Goal: Transaction & Acquisition: Purchase product/service

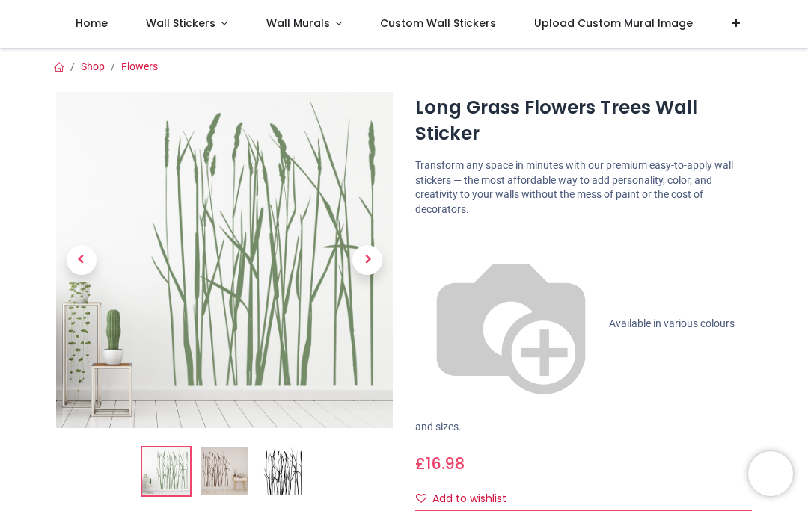
scroll to position [85, 0]
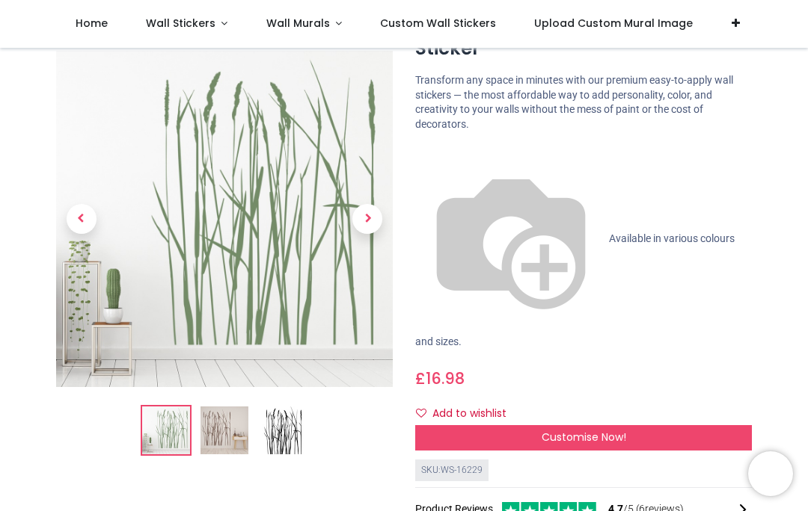
click at [371, 273] on link at bounding box center [367, 220] width 51 height 236
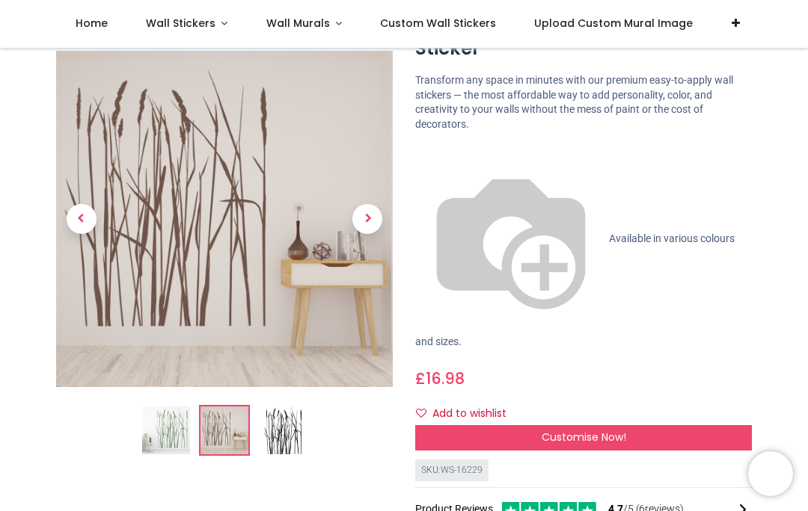
click at [171, 440] on img at bounding box center [166, 432] width 48 height 48
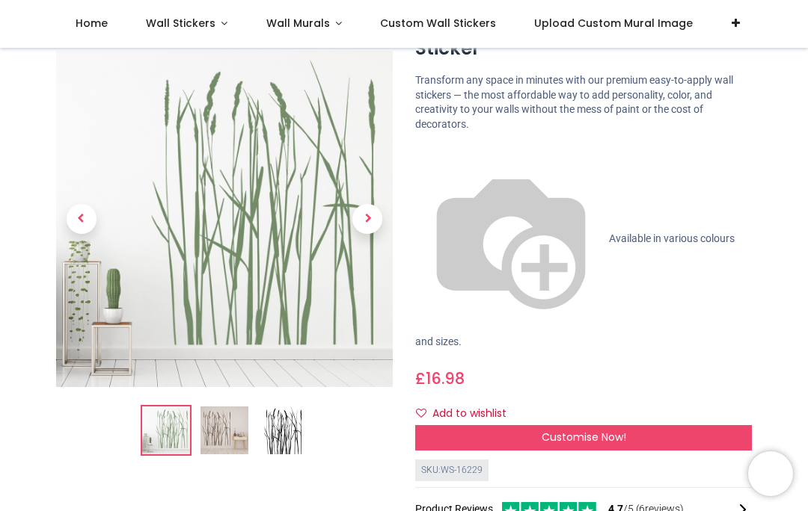
click at [294, 437] on img at bounding box center [283, 432] width 48 height 48
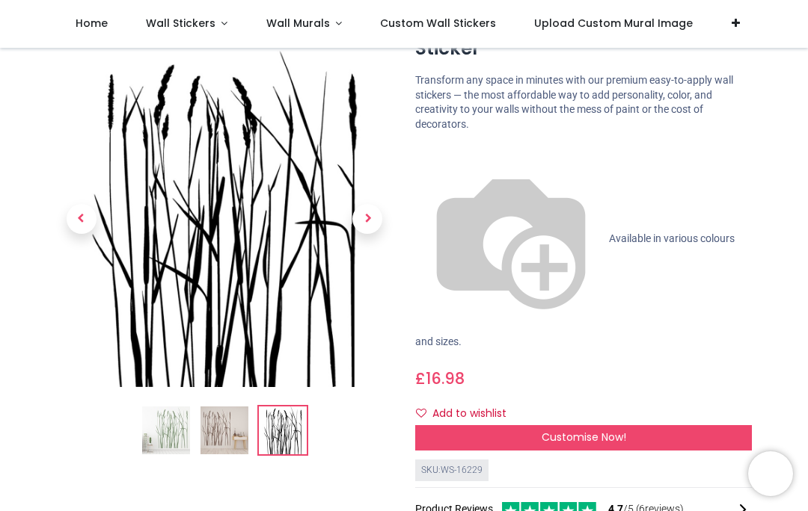
click at [365, 224] on span "Next" at bounding box center [367, 220] width 30 height 30
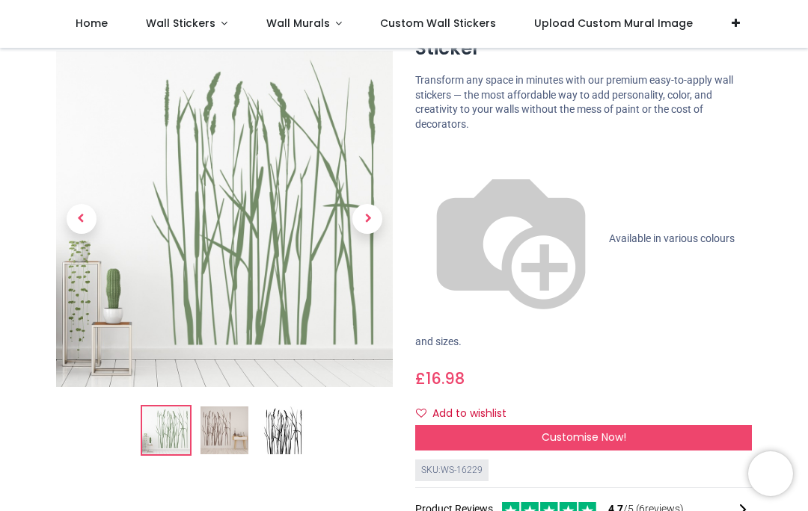
click at [375, 227] on span "Next" at bounding box center [367, 220] width 30 height 30
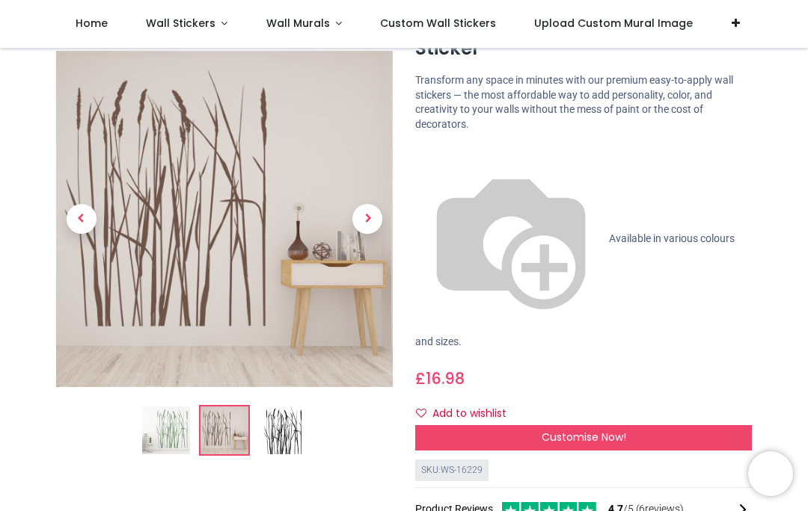
click at [370, 221] on span "Next" at bounding box center [367, 220] width 30 height 30
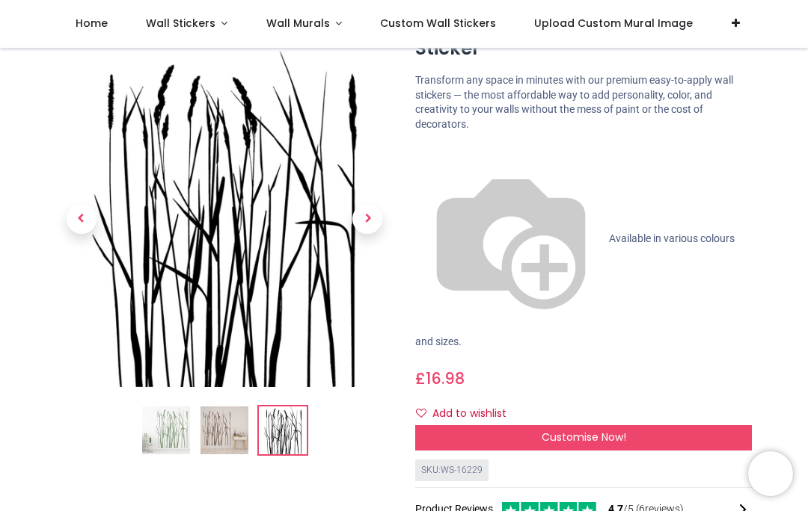
click at [85, 232] on span "Previous" at bounding box center [82, 220] width 30 height 30
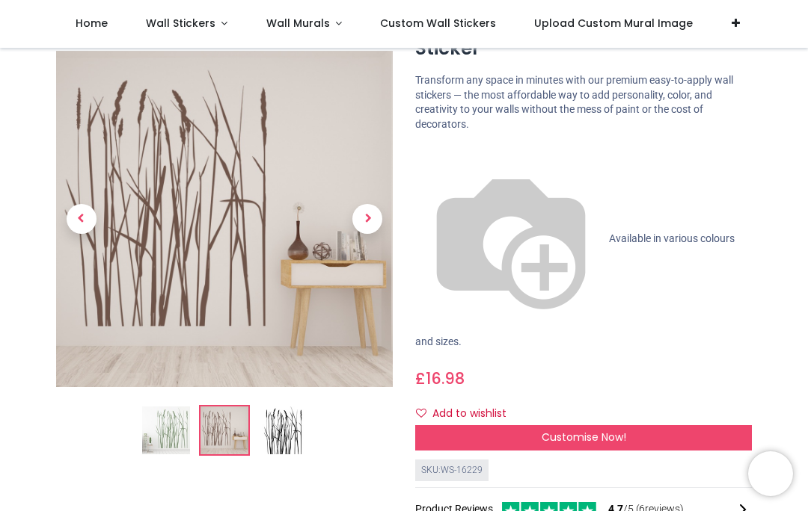
click at [567, 430] on span "Customise Now!" at bounding box center [583, 437] width 84 height 15
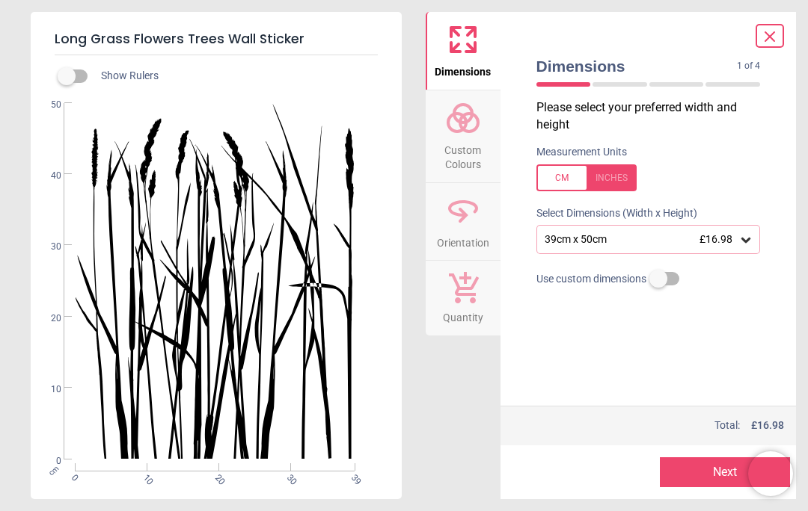
click at [746, 240] on icon at bounding box center [745, 240] width 9 height 5
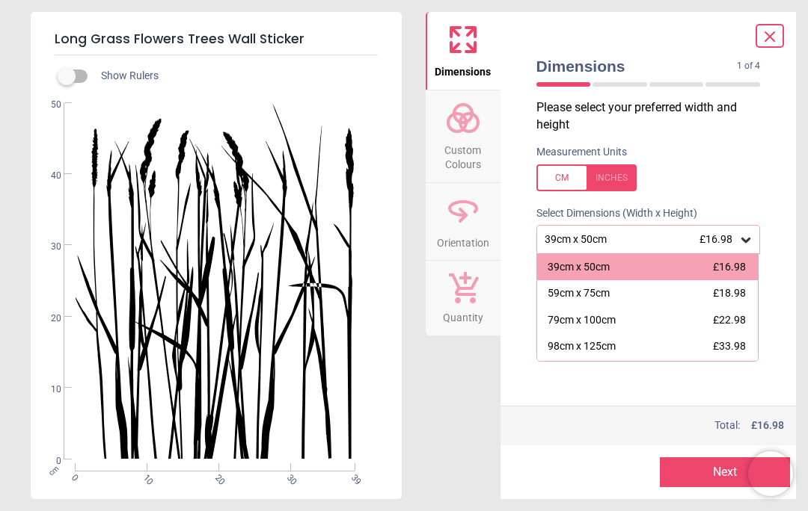
click at [600, 345] on div "98cm x 125cm" at bounding box center [581, 346] width 68 height 15
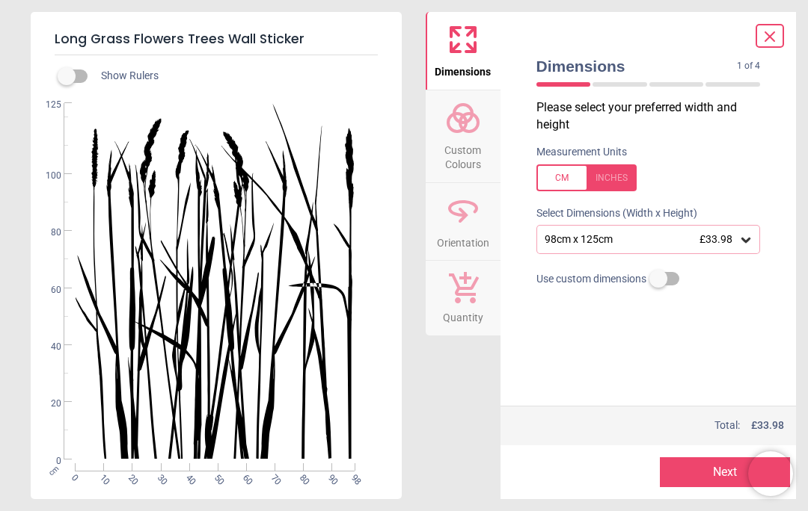
click at [658, 279] on label at bounding box center [658, 279] width 0 height 0
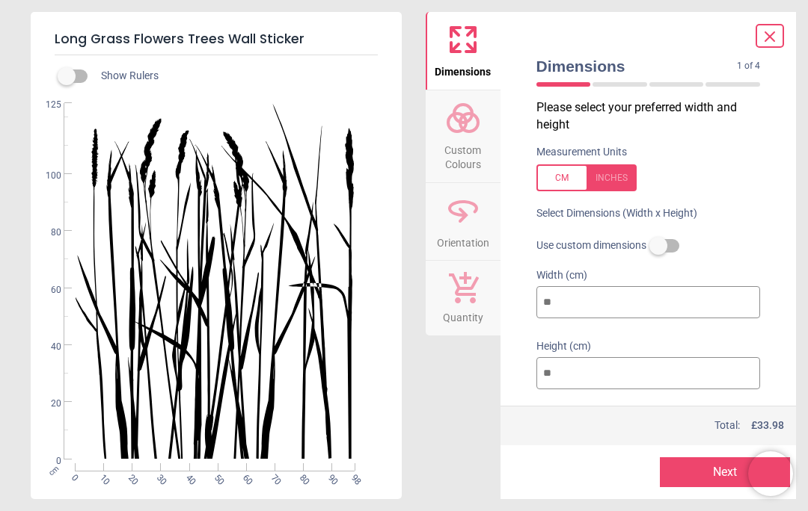
click at [781, 8] on div "Long Grass Flowers Trees Wall Sticker Show Rulers WS-16229 Created with Snap nu…" at bounding box center [404, 255] width 808 height 511
click at [769, 39] on icon at bounding box center [769, 37] width 18 height 18
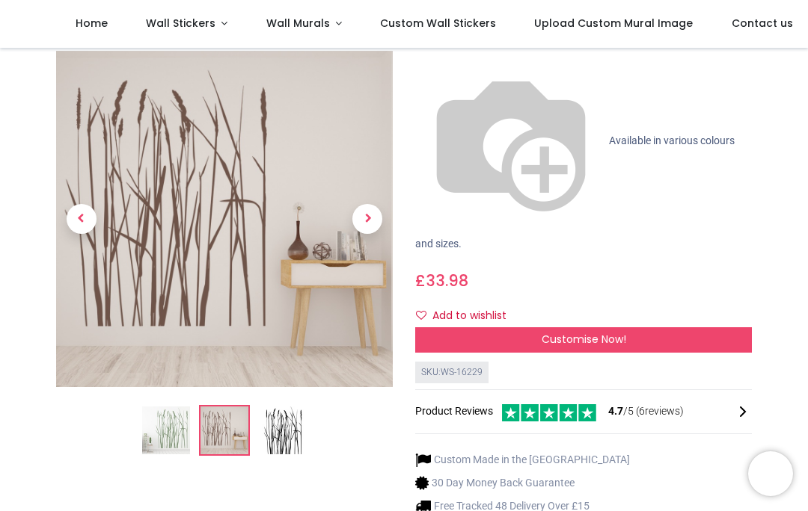
scroll to position [186, 0]
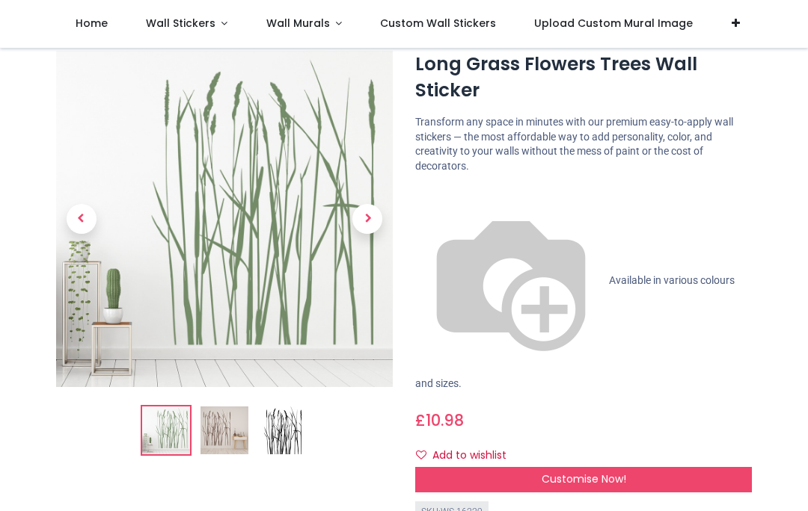
click at [372, 224] on span "Next" at bounding box center [367, 220] width 30 height 30
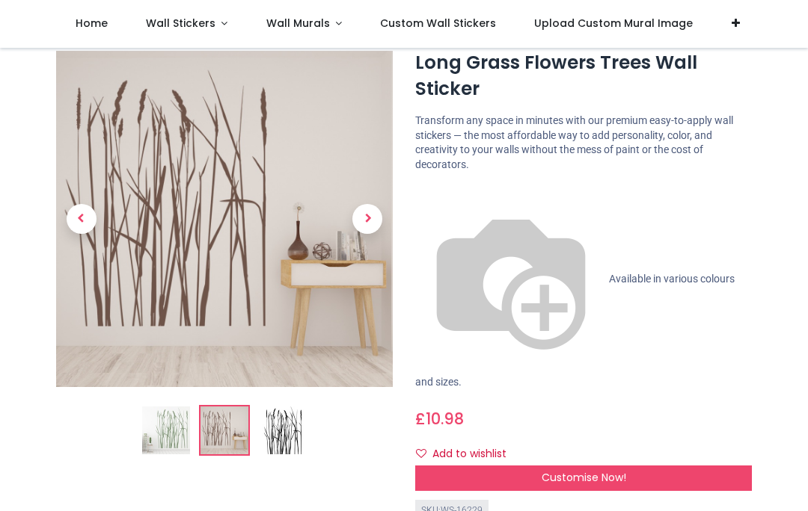
scroll to position [43, 0]
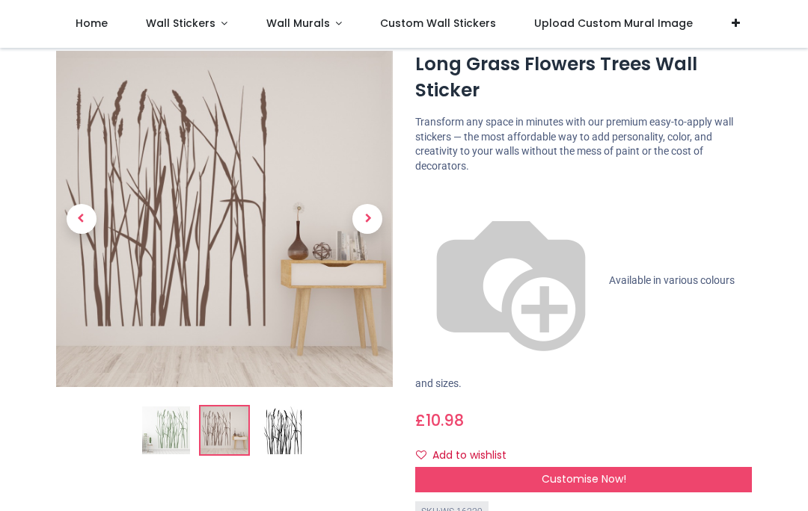
click at [215, 256] on img at bounding box center [224, 220] width 337 height 337
click at [237, 259] on img at bounding box center [224, 220] width 337 height 337
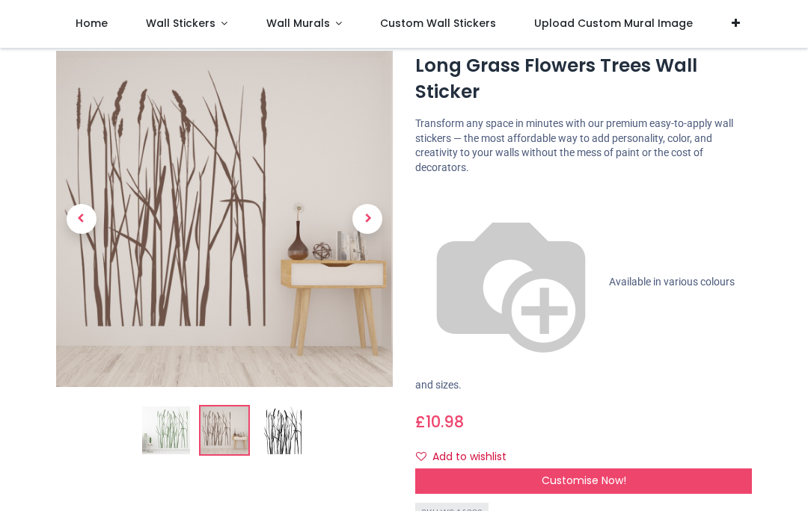
click at [369, 227] on span "Next" at bounding box center [367, 220] width 30 height 30
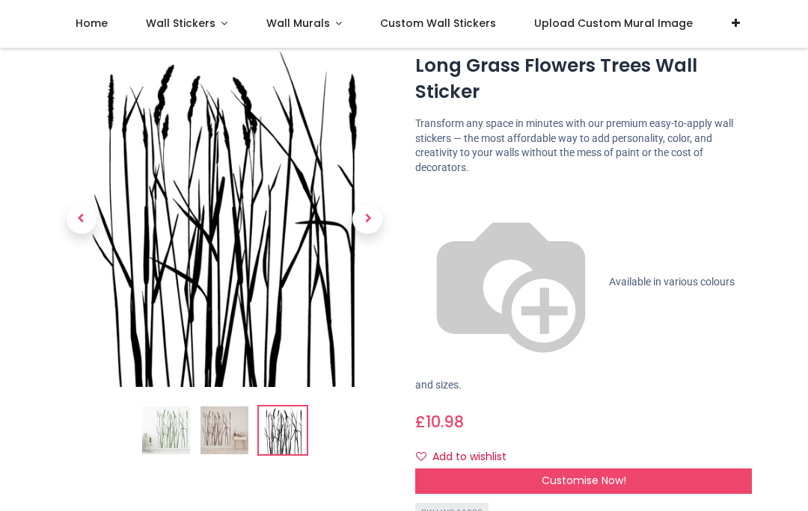
click at [178, 434] on img at bounding box center [166, 432] width 48 height 48
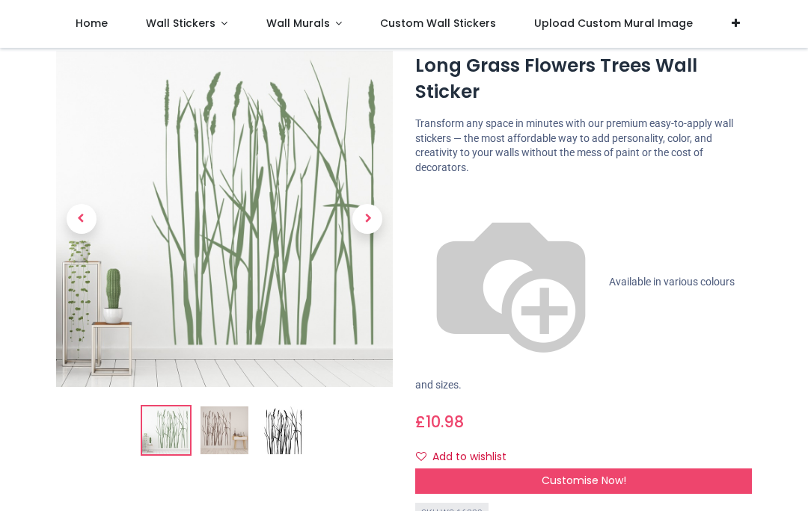
click at [571, 473] on span "Customise Now!" at bounding box center [583, 480] width 84 height 15
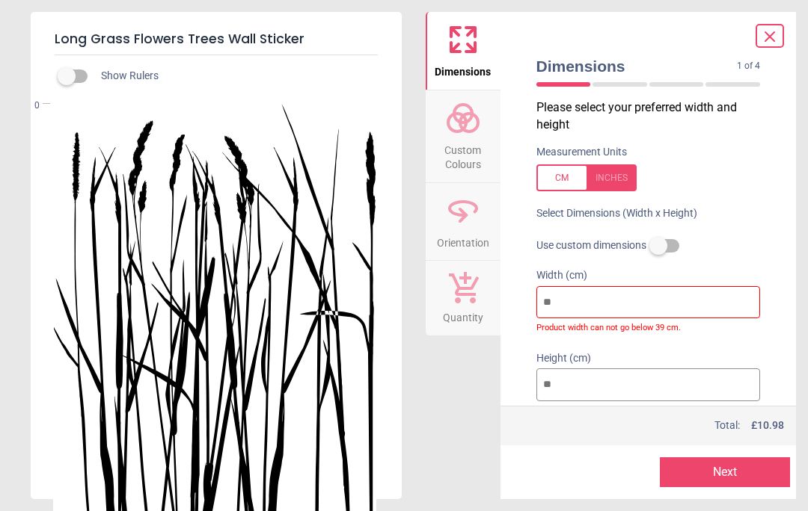
click at [565, 302] on input "number" at bounding box center [648, 302] width 224 height 33
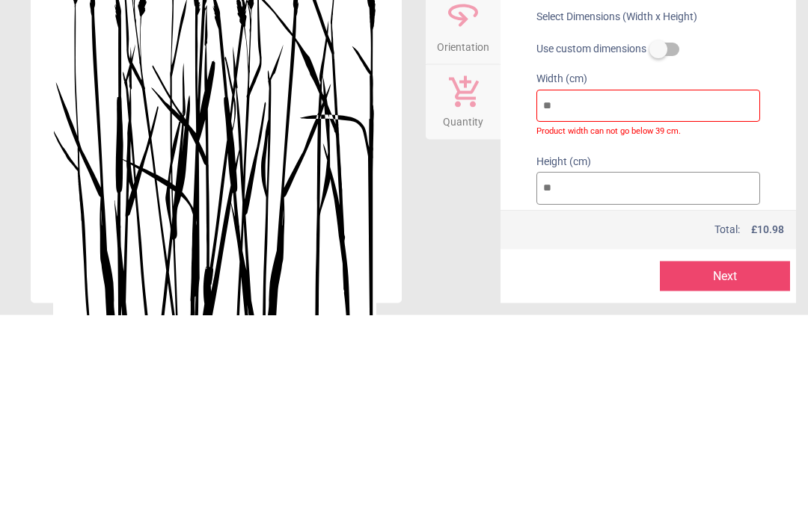
type input "*"
type input "**"
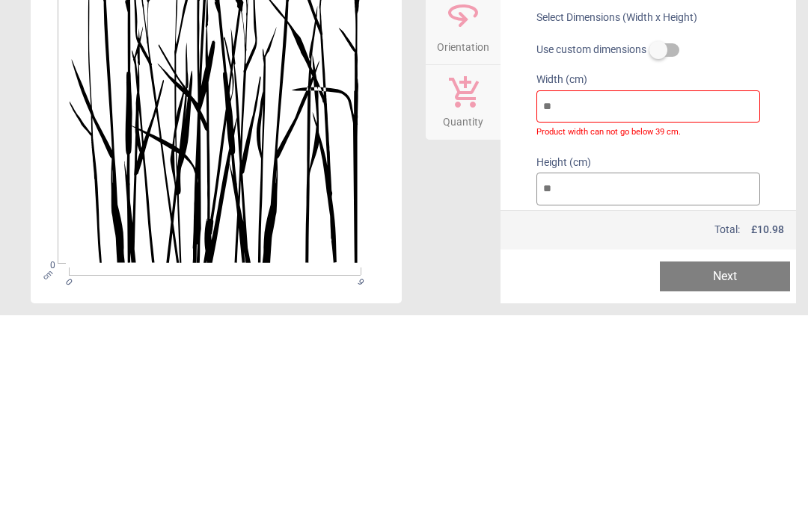
type input "**"
type input "***"
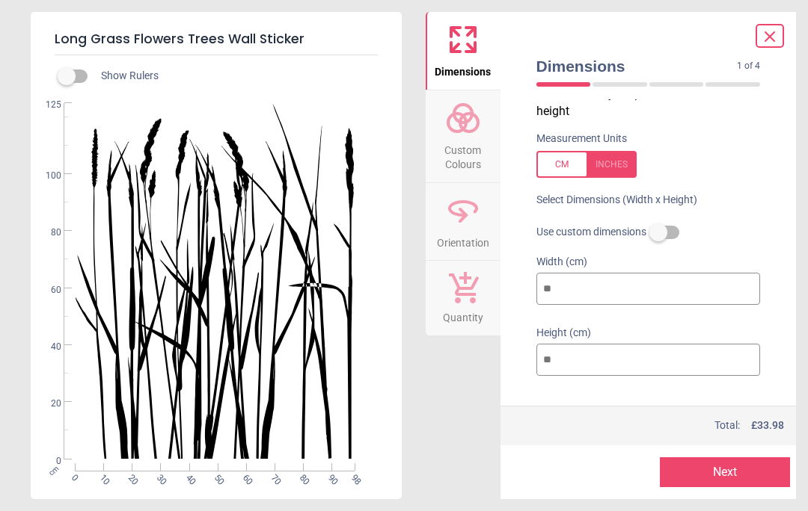
scroll to position [17, 0]
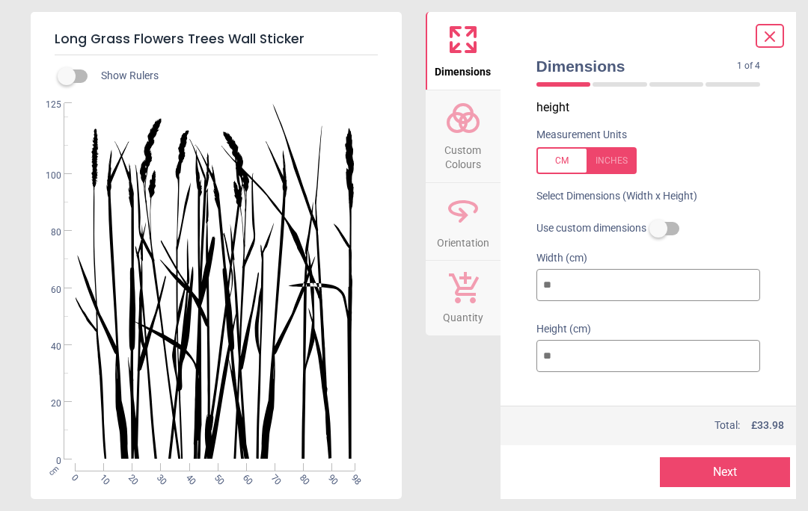
click at [728, 485] on button "Next" at bounding box center [725, 473] width 130 height 30
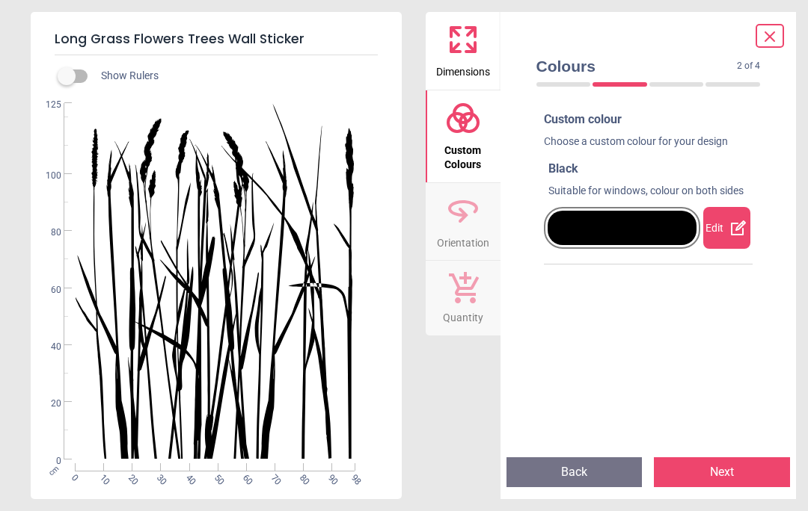
click at [720, 232] on div "Edit" at bounding box center [726, 228] width 47 height 42
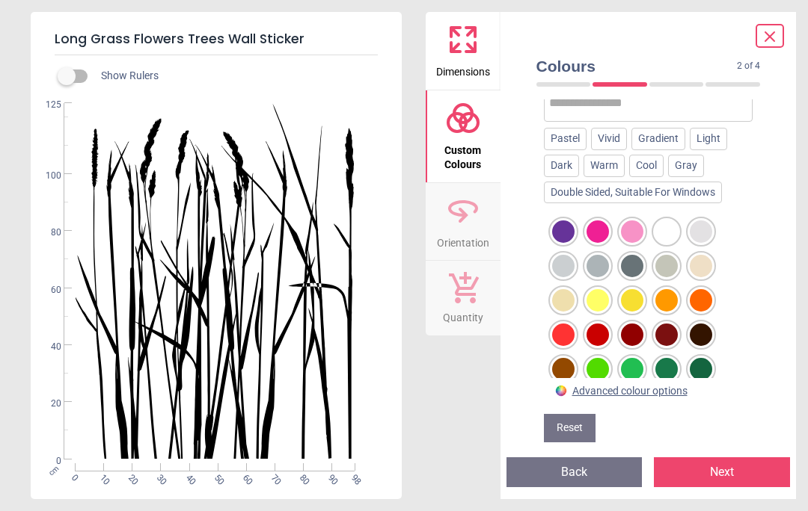
scroll to position [188, 0]
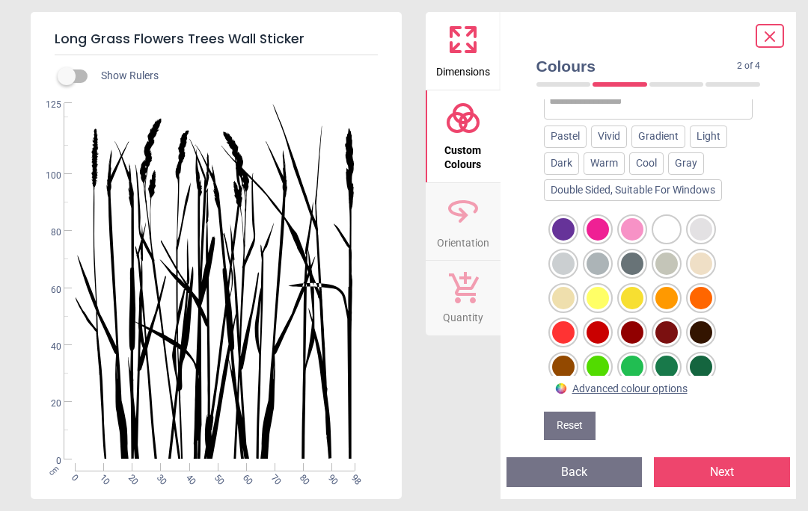
click at [660, 364] on div at bounding box center [666, 367] width 22 height 22
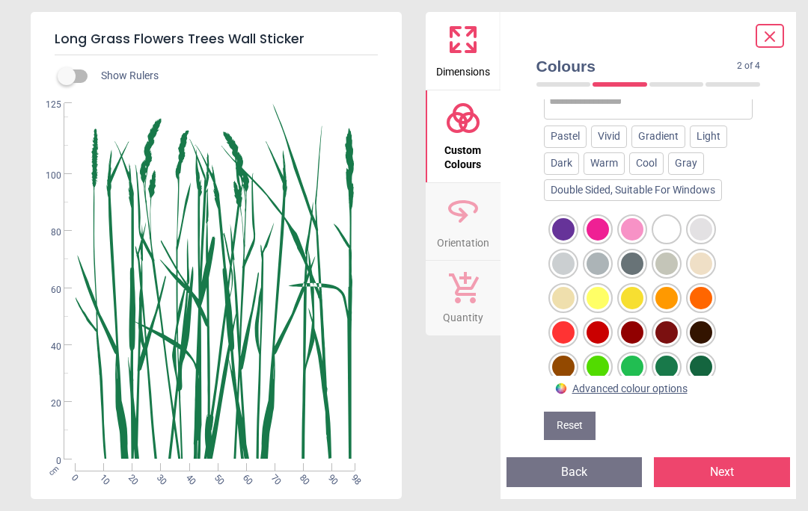
click at [698, 370] on div at bounding box center [700, 367] width 22 height 22
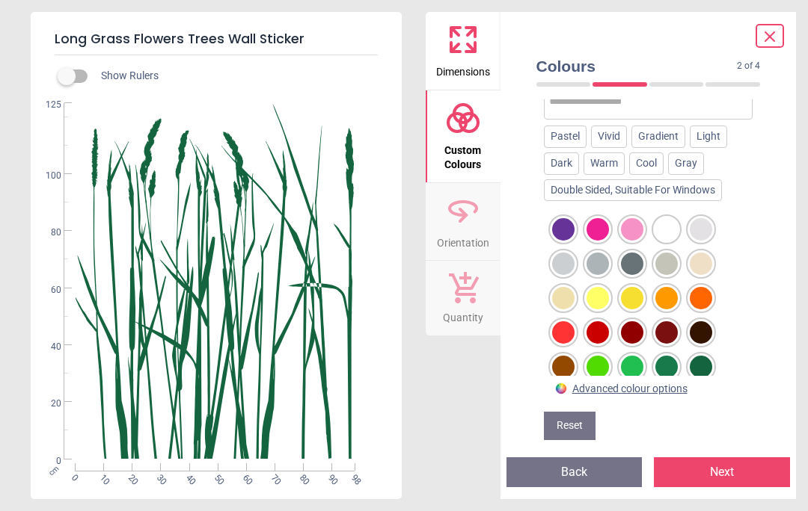
click at [669, 364] on div at bounding box center [666, 367] width 22 height 22
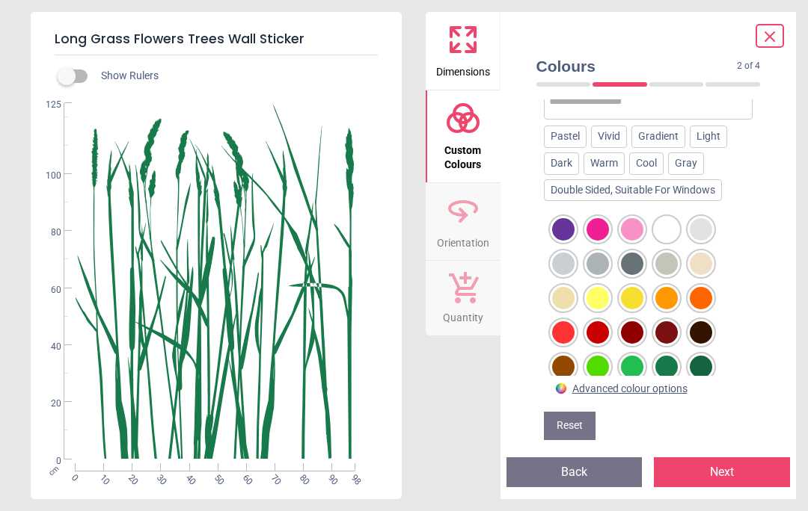
click at [701, 373] on div at bounding box center [700, 367] width 22 height 22
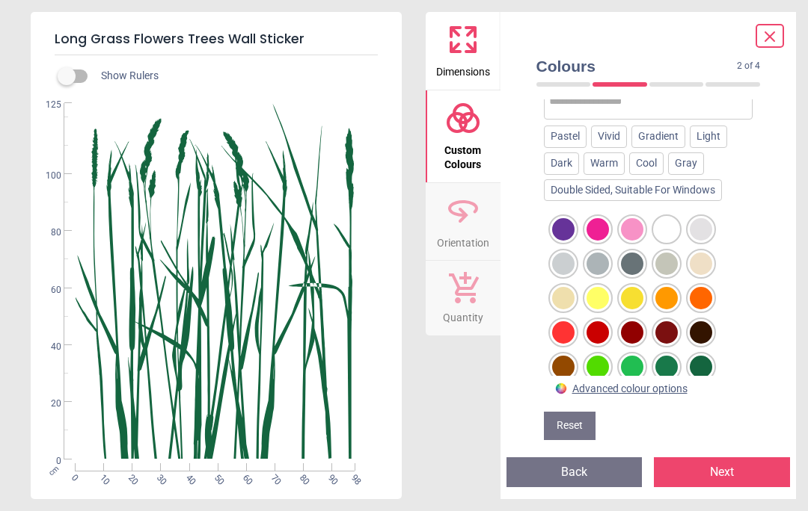
click at [630, 262] on div at bounding box center [632, 264] width 22 height 22
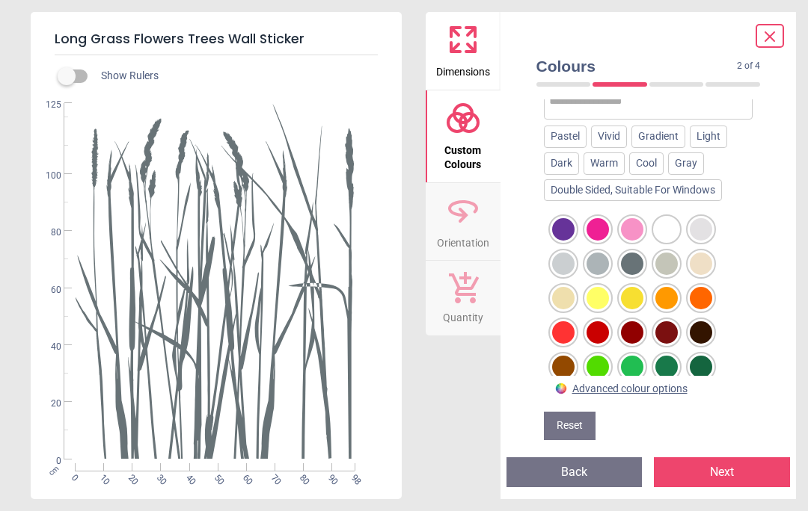
click at [568, 137] on div "Pastel" at bounding box center [565, 137] width 43 height 22
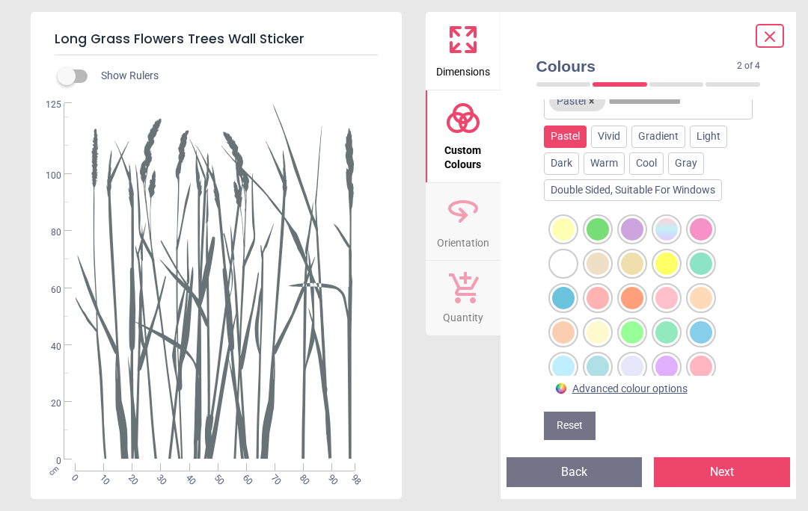
click at [616, 140] on div "Vivid" at bounding box center [609, 137] width 36 height 22
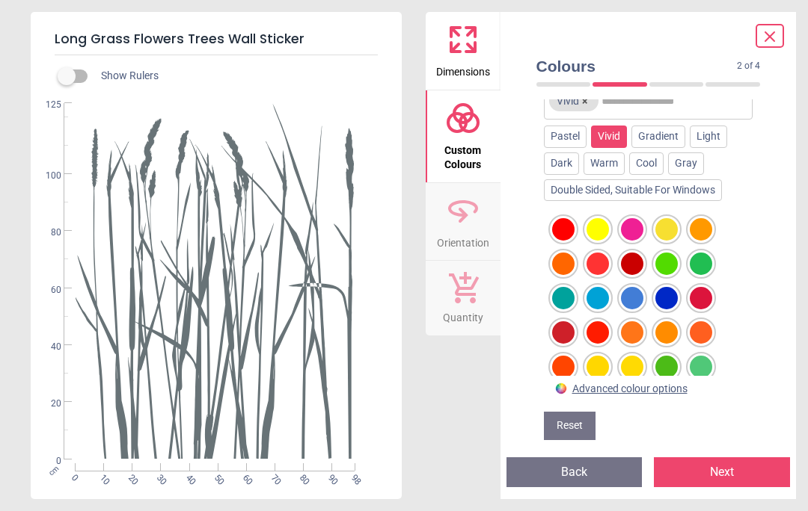
click at [662, 142] on div "Gradient" at bounding box center [658, 137] width 54 height 22
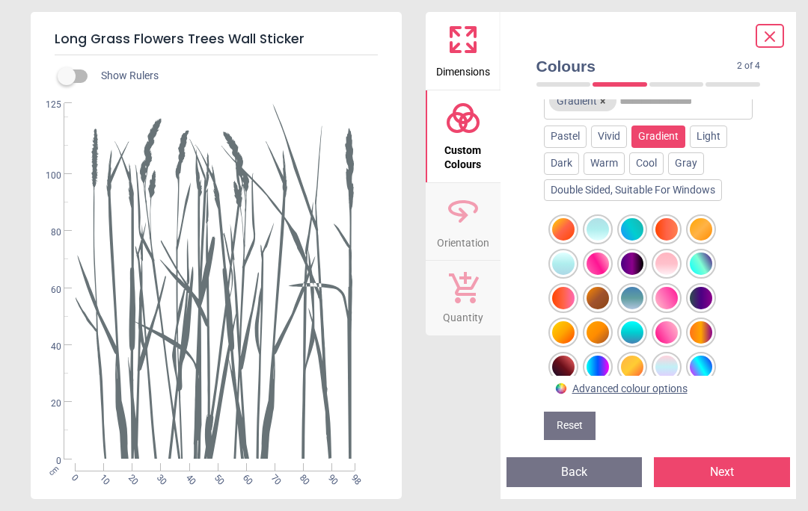
click at [711, 141] on div "Light" at bounding box center [707, 137] width 37 height 22
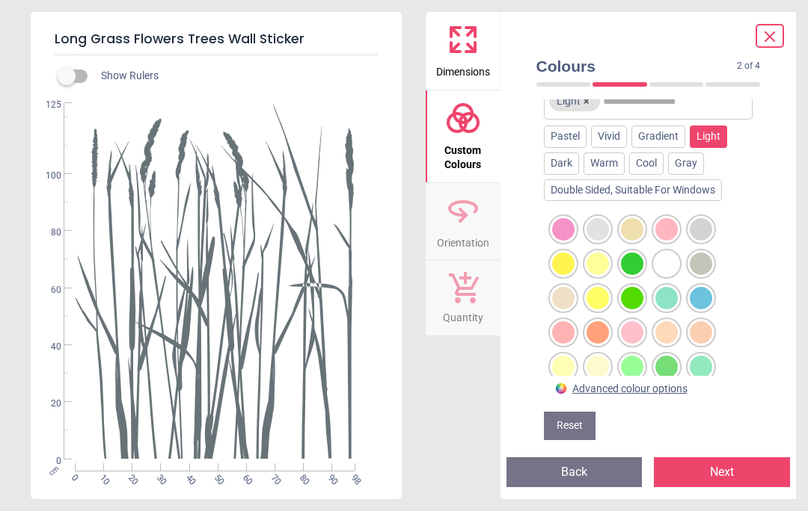
click at [562, 167] on div "Dark" at bounding box center [561, 164] width 35 height 22
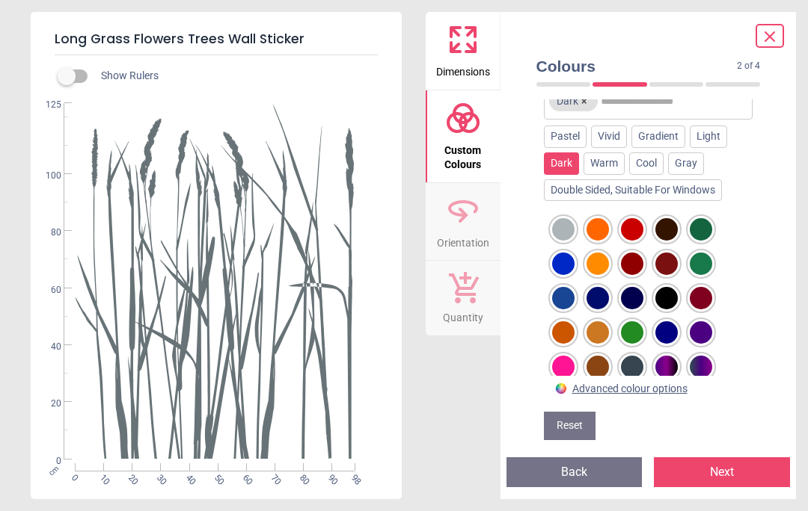
click at [611, 166] on div "Warm" at bounding box center [603, 164] width 41 height 22
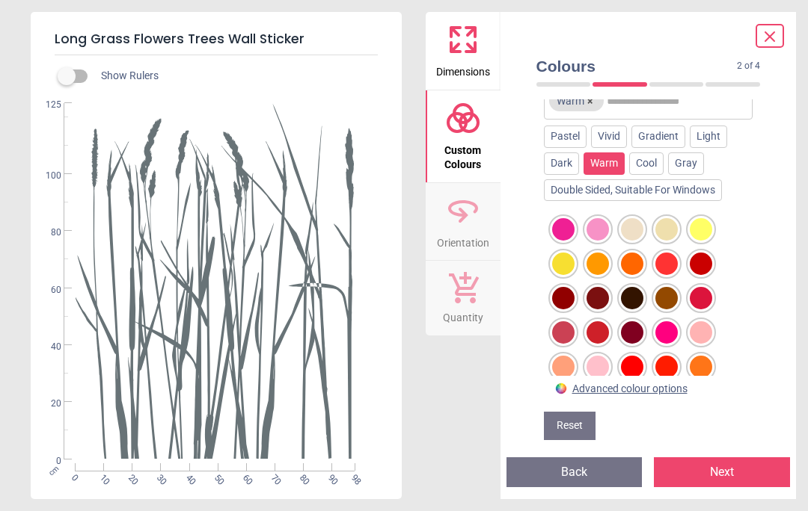
click at [655, 168] on div "Cool" at bounding box center [646, 164] width 34 height 22
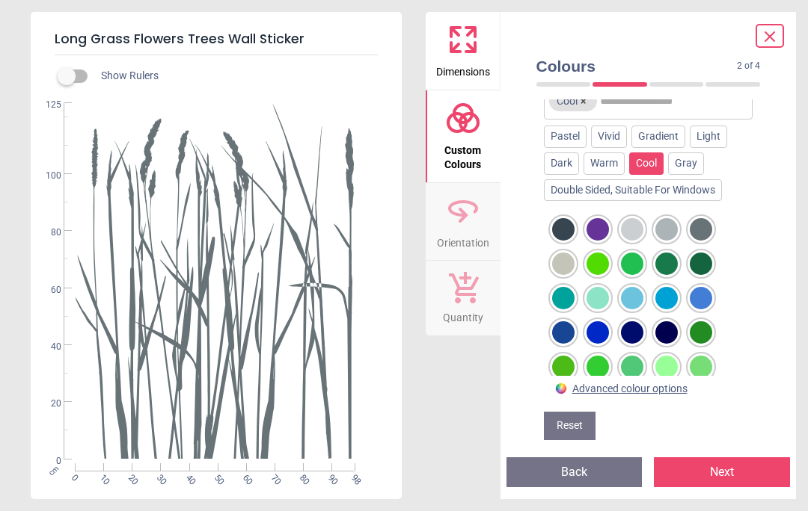
click at [693, 168] on div "Gray" at bounding box center [686, 164] width 36 height 22
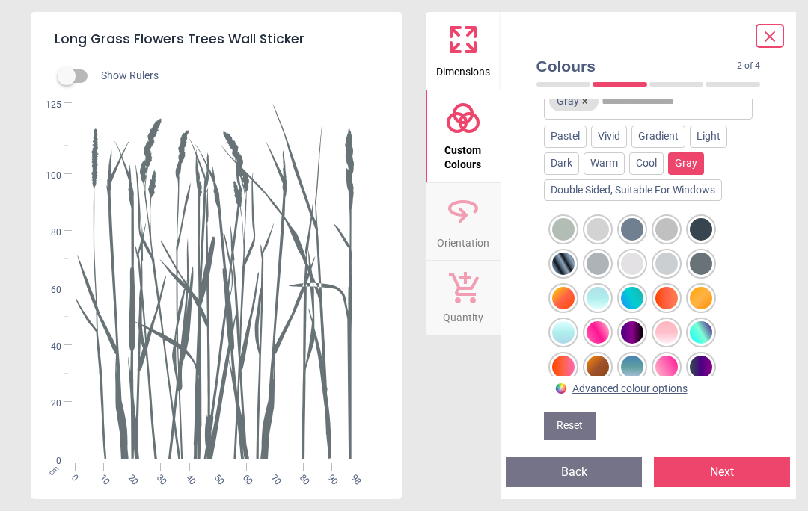
click at [648, 170] on div "Cool" at bounding box center [646, 164] width 34 height 22
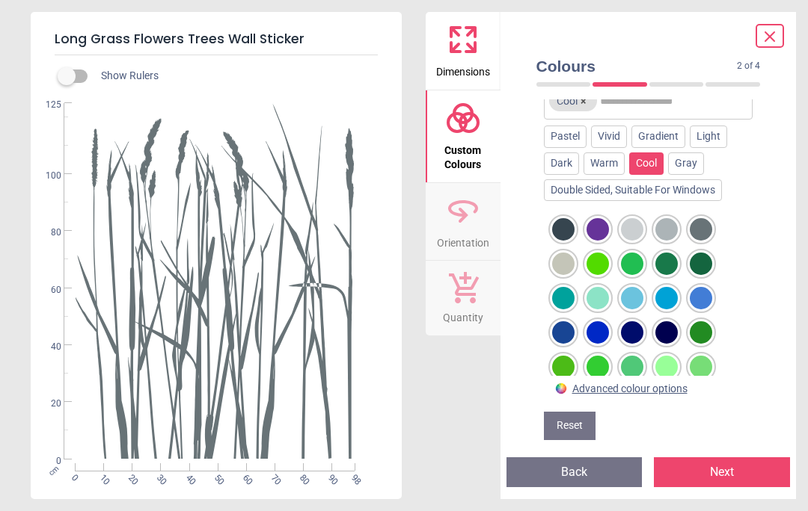
click at [565, 372] on div at bounding box center [563, 367] width 22 height 22
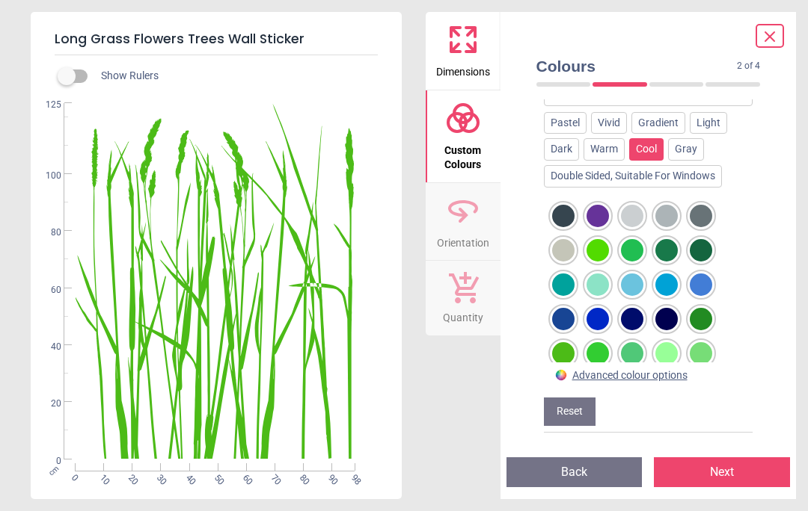
click at [636, 383] on div at bounding box center [632, 388] width 22 height 22
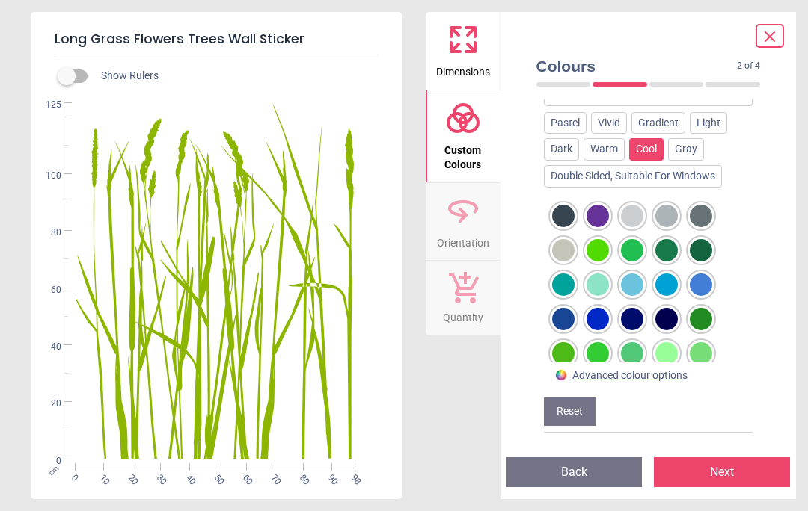
click at [625, 250] on div at bounding box center [632, 250] width 22 height 22
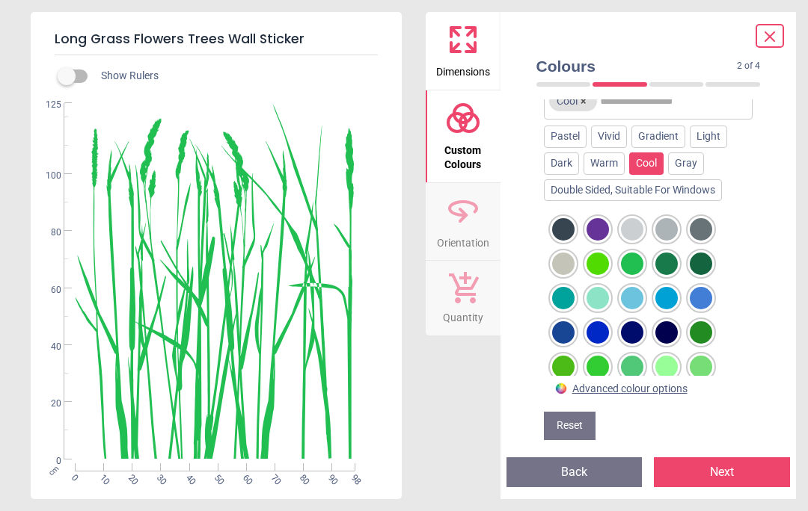
click at [596, 263] on div at bounding box center [597, 264] width 22 height 22
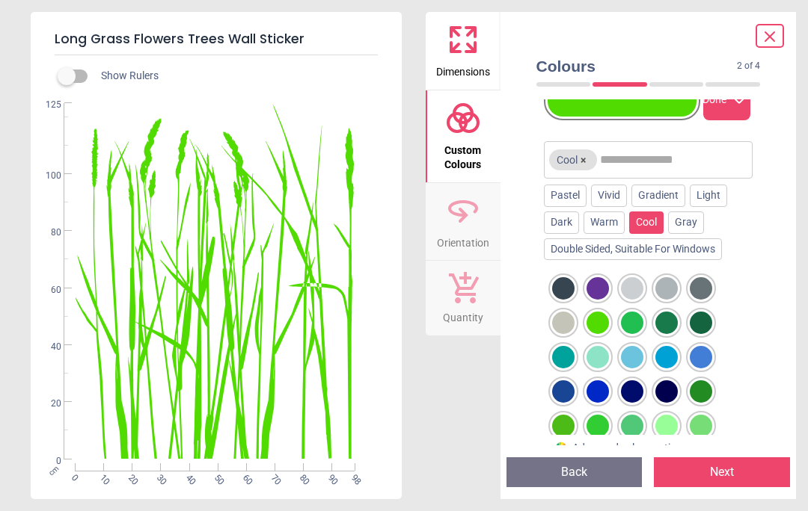
scroll to position [126, 0]
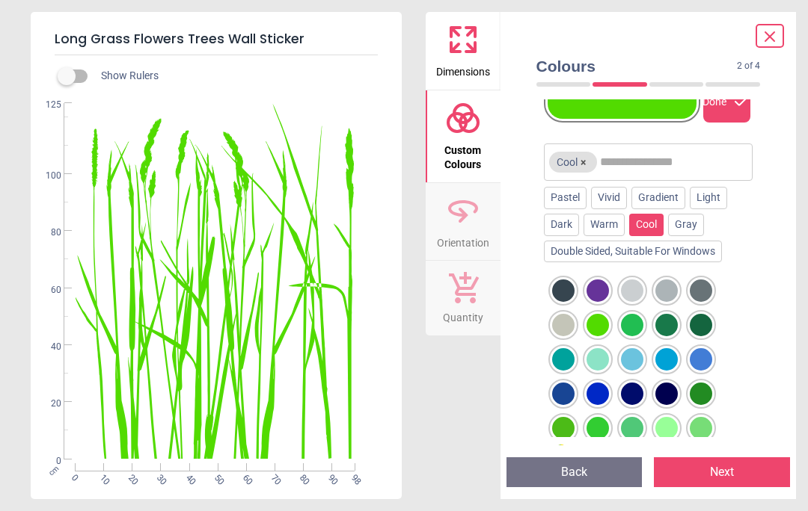
click at [565, 202] on div "Pastel" at bounding box center [565, 198] width 43 height 22
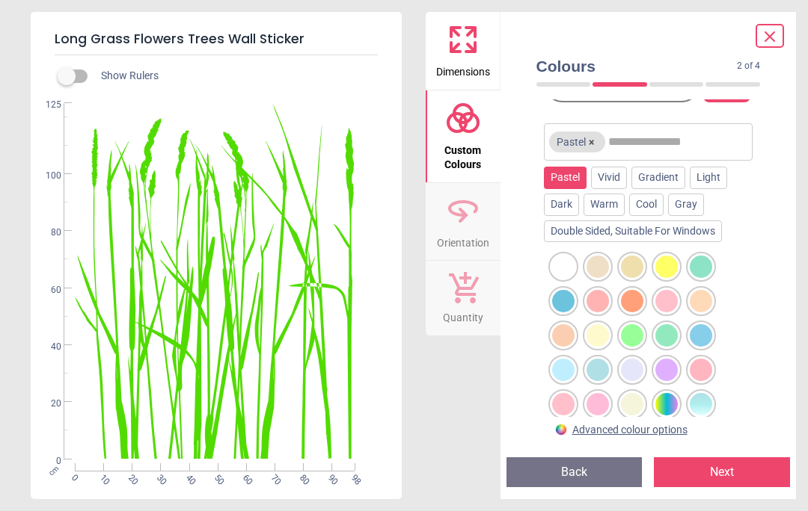
scroll to position [46, 0]
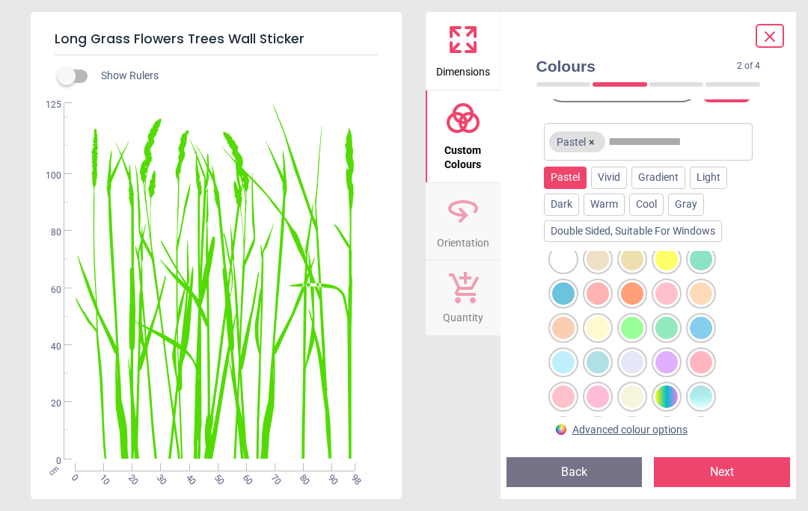
click at [666, 336] on div at bounding box center [666, 328] width 22 height 22
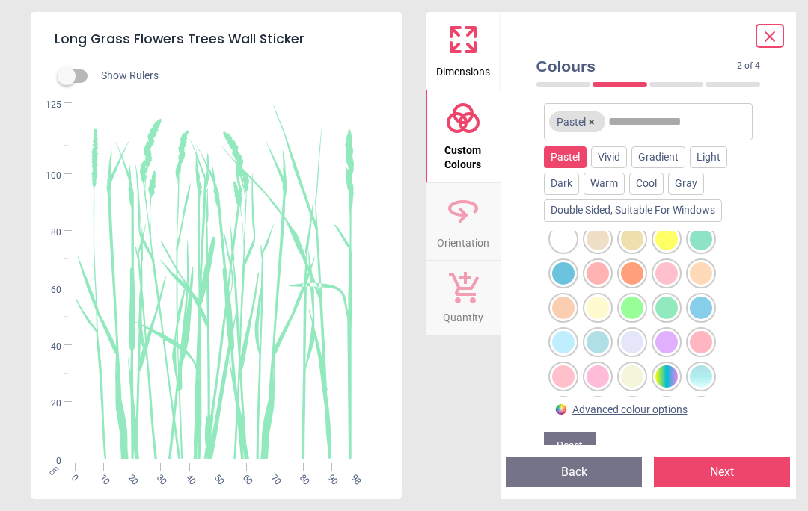
click at [632, 319] on div at bounding box center [632, 308] width 22 height 22
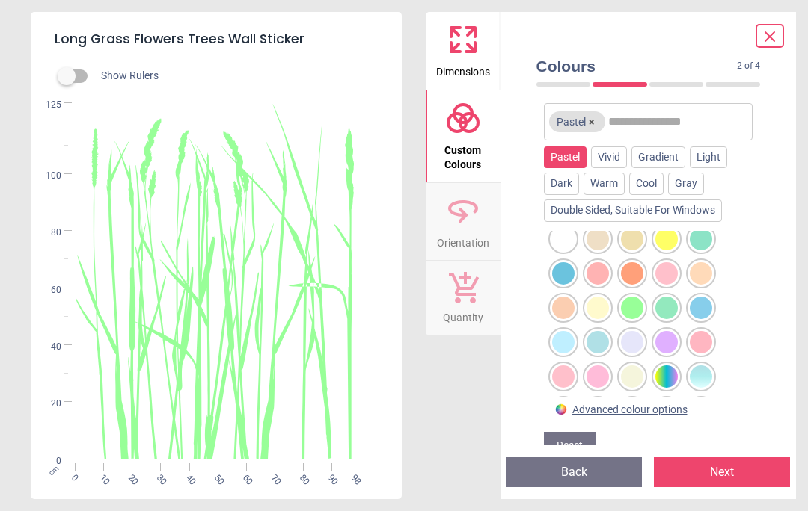
click at [580, 477] on button "Back" at bounding box center [574, 473] width 136 height 30
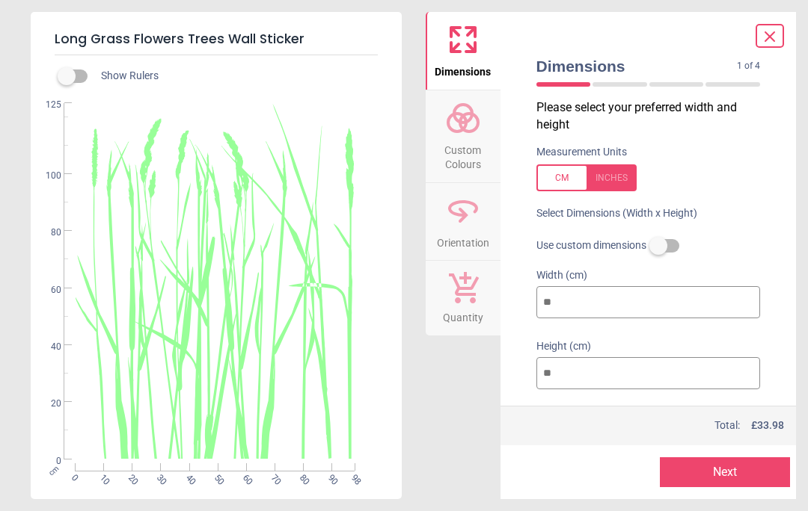
scroll to position [0, 0]
click at [717, 466] on button "Next" at bounding box center [725, 473] width 130 height 30
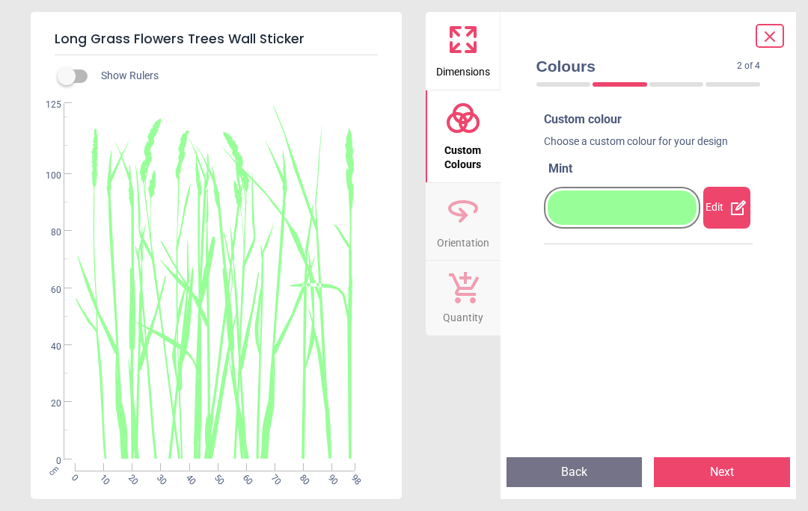
click at [718, 212] on div "Edit" at bounding box center [726, 208] width 47 height 42
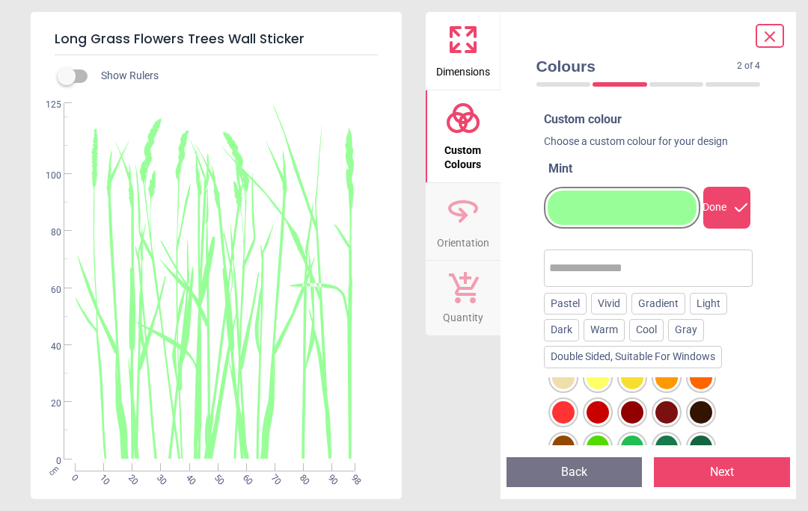
scroll to position [99, 0]
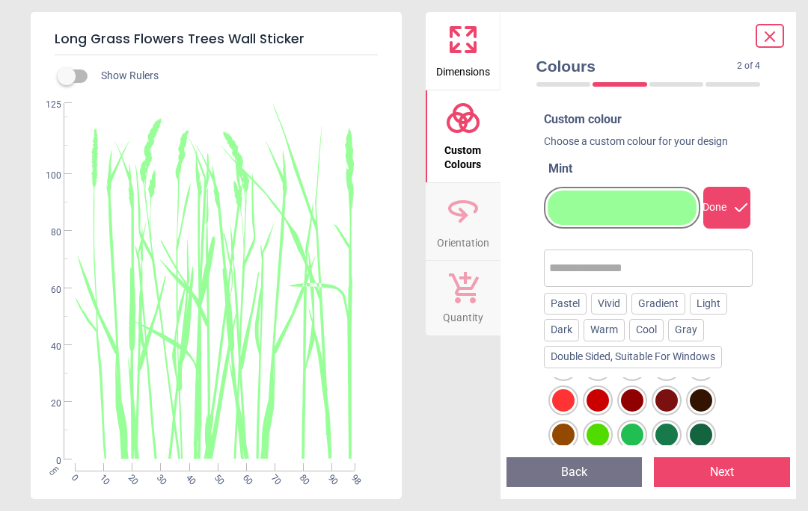
click at [639, 437] on div at bounding box center [632, 435] width 22 height 22
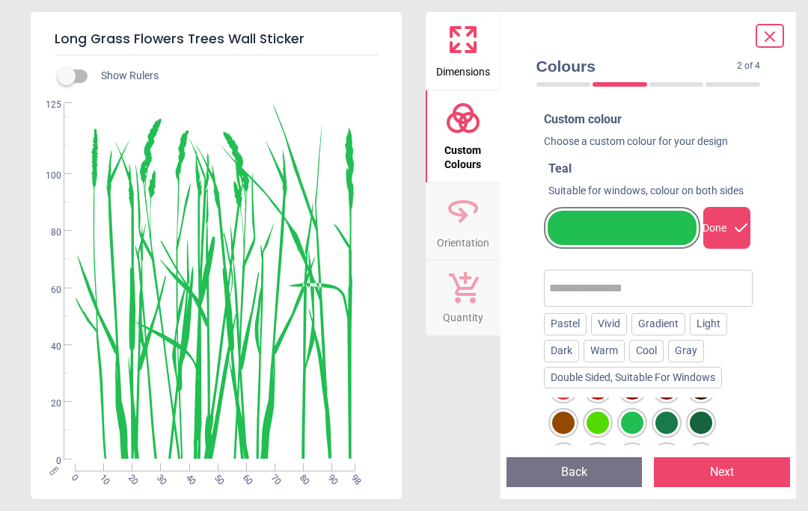
scroll to position [131, 0]
click at [668, 423] on div at bounding box center [666, 424] width 22 height 22
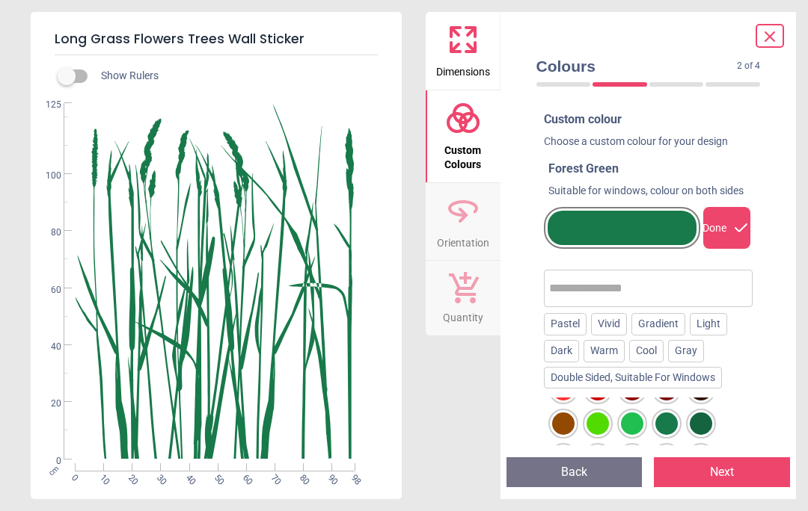
click at [702, 424] on div at bounding box center [700, 424] width 22 height 22
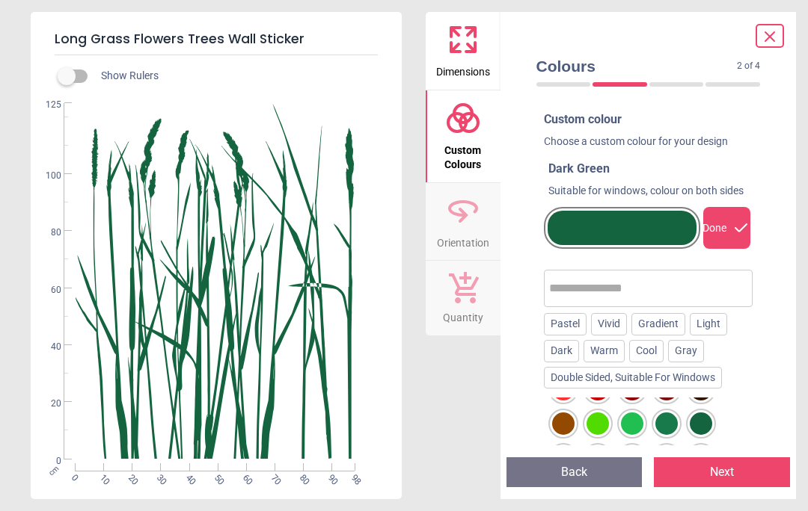
click at [667, 418] on div at bounding box center [666, 424] width 22 height 22
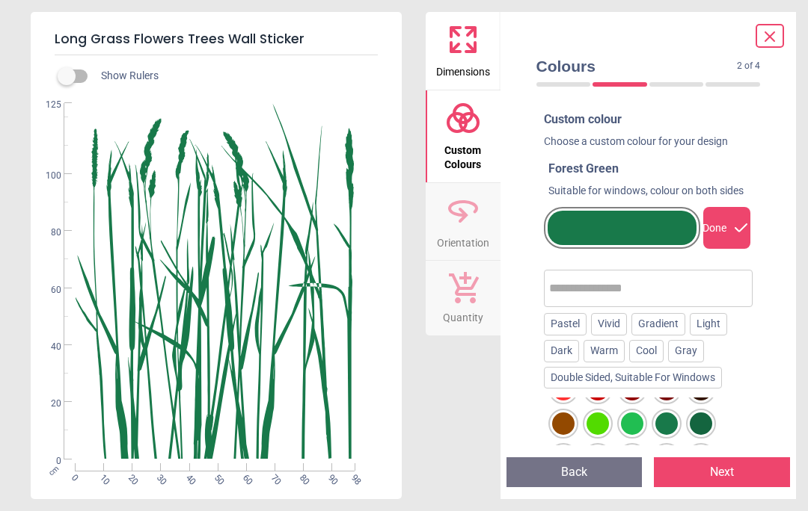
click at [707, 431] on div at bounding box center [700, 424] width 22 height 22
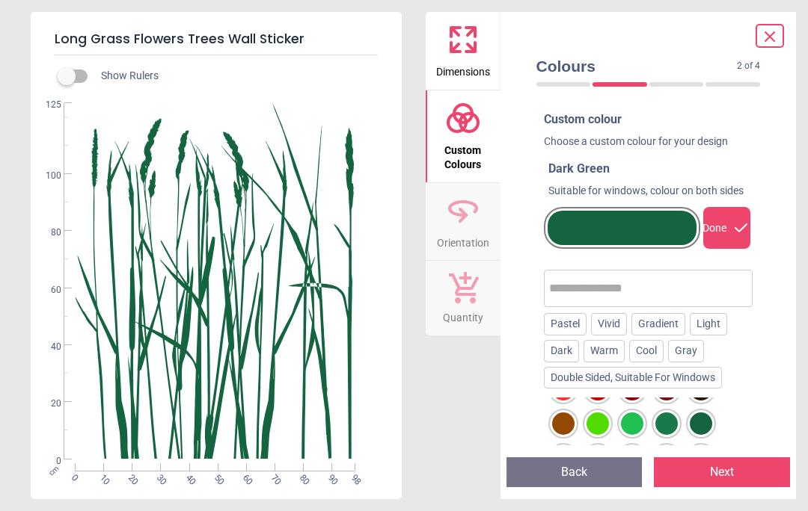
click at [785, 421] on div "Colours 2 of 4 2 of 5 Custom colour Choose a custom colour for your design Dark…" at bounding box center [648, 256] width 296 height 488
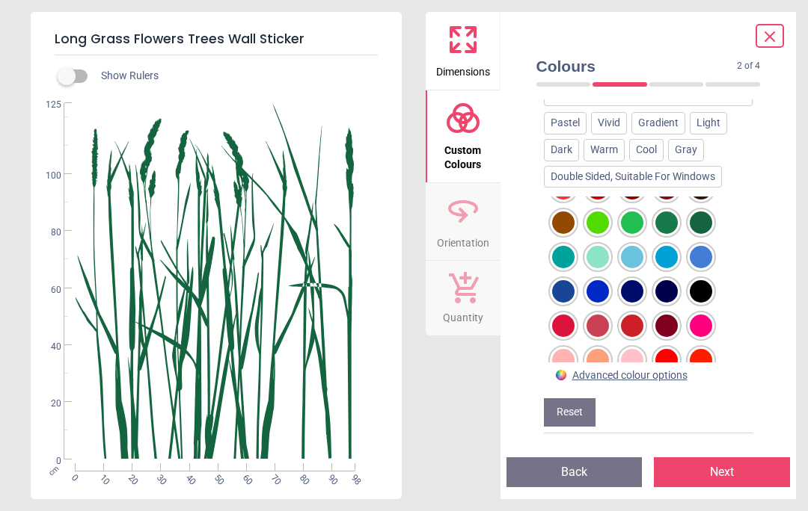
scroll to position [241, 0]
click at [634, 384] on div at bounding box center [632, 395] width 22 height 22
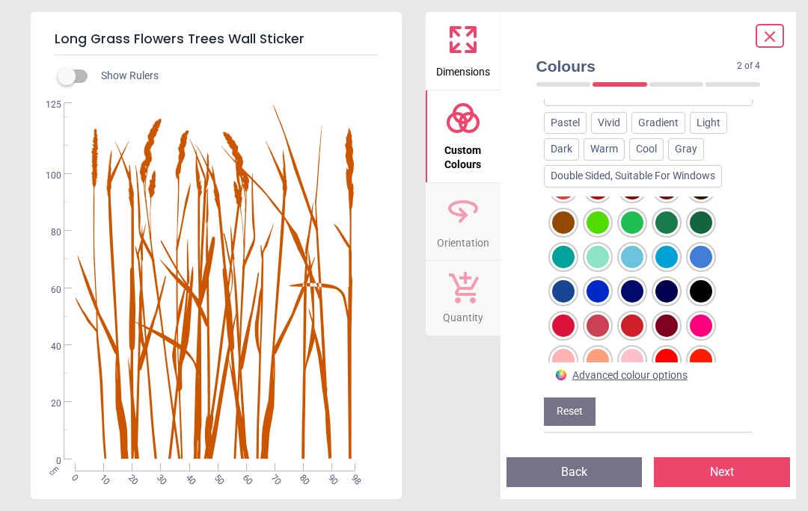
scroll to position [221, 0]
click at [666, 384] on div at bounding box center [666, 395] width 22 height 22
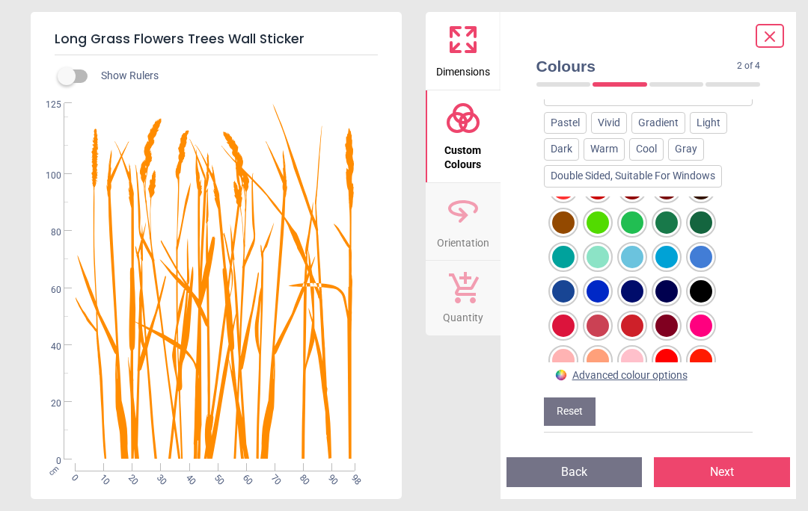
click at [697, 384] on div at bounding box center [700, 395] width 22 height 22
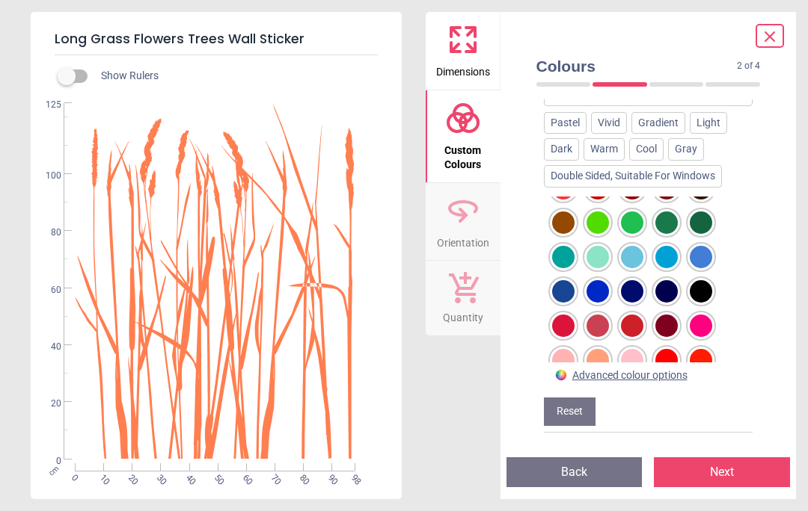
click at [594, 384] on div at bounding box center [597, 395] width 22 height 22
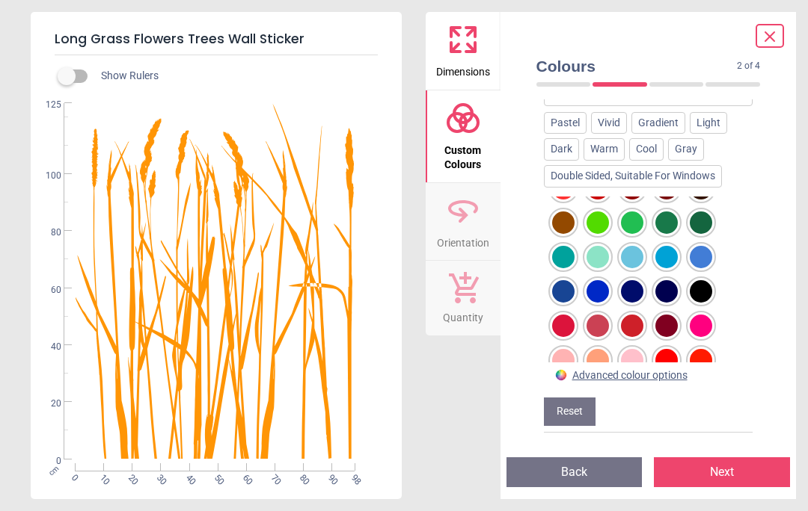
click at [560, 384] on div at bounding box center [563, 395] width 22 height 22
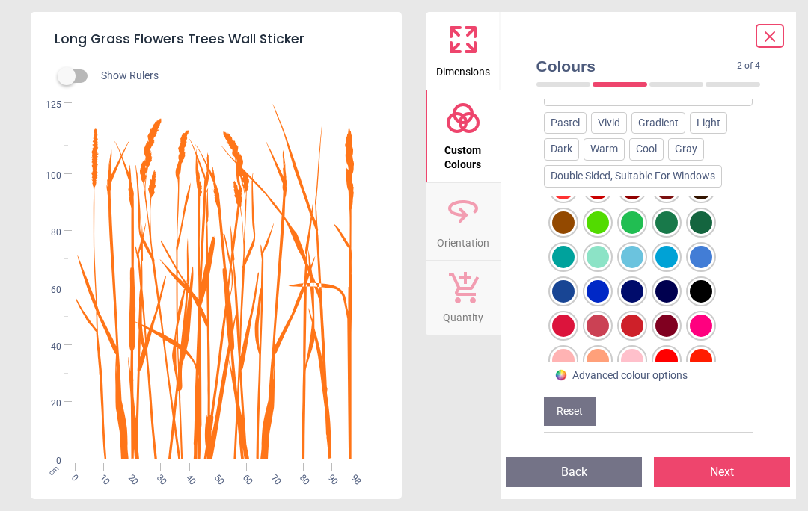
click at [567, 212] on div at bounding box center [563, 223] width 22 height 22
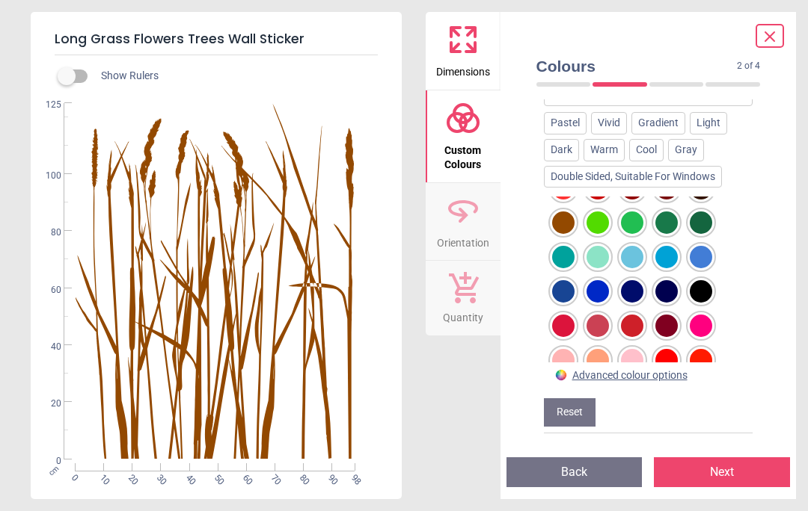
click at [694, 212] on div at bounding box center [700, 223] width 22 height 22
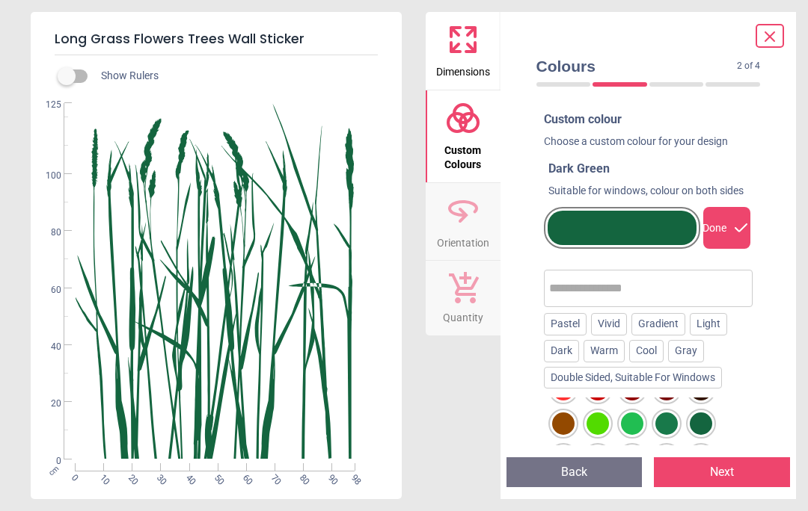
scroll to position [0, 0]
click at [721, 470] on button "Next" at bounding box center [722, 473] width 136 height 30
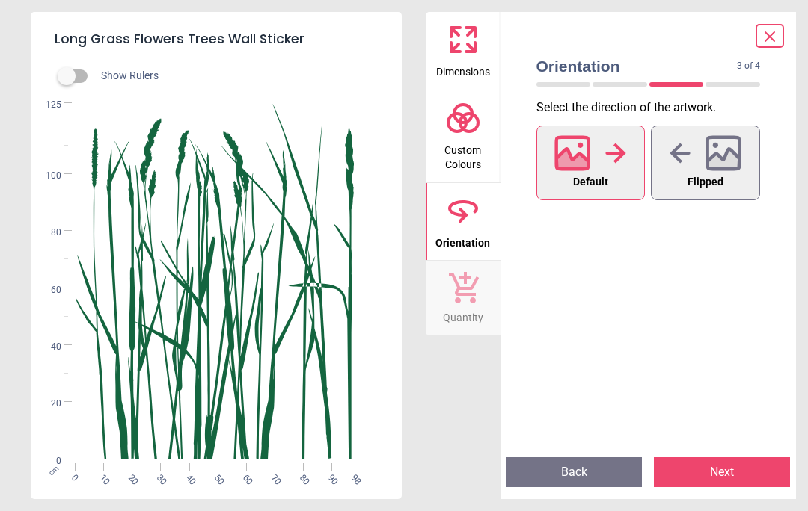
click at [612, 163] on icon at bounding box center [615, 153] width 21 height 22
click at [723, 473] on button "Next" at bounding box center [722, 473] width 136 height 30
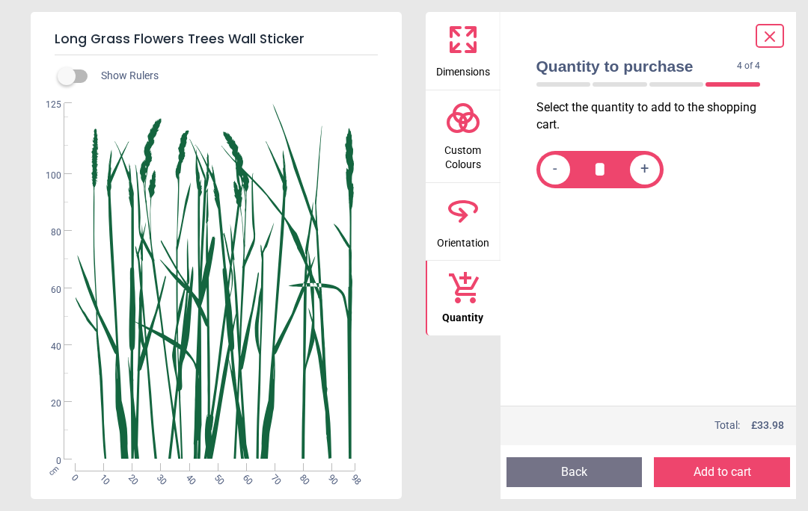
click at [712, 470] on button "Add to cart" at bounding box center [722, 473] width 136 height 30
